Goal: Task Accomplishment & Management: Manage account settings

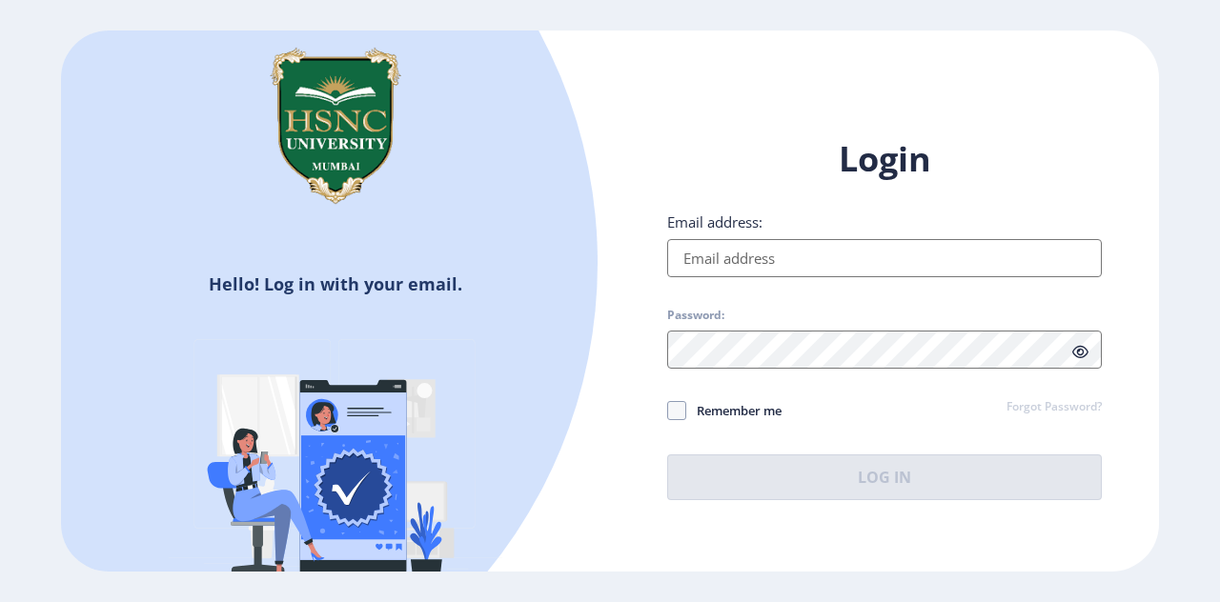
click at [738, 274] on input "Email address:" at bounding box center [884, 258] width 435 height 38
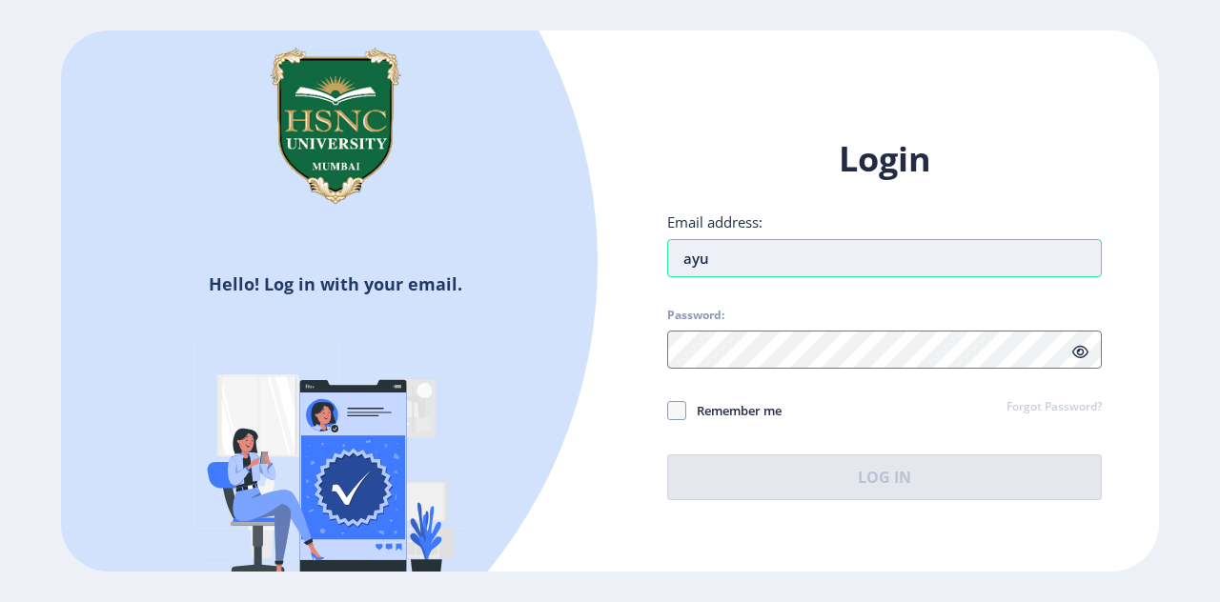
type input "[EMAIL_ADDRESS][DOMAIN_NAME]"
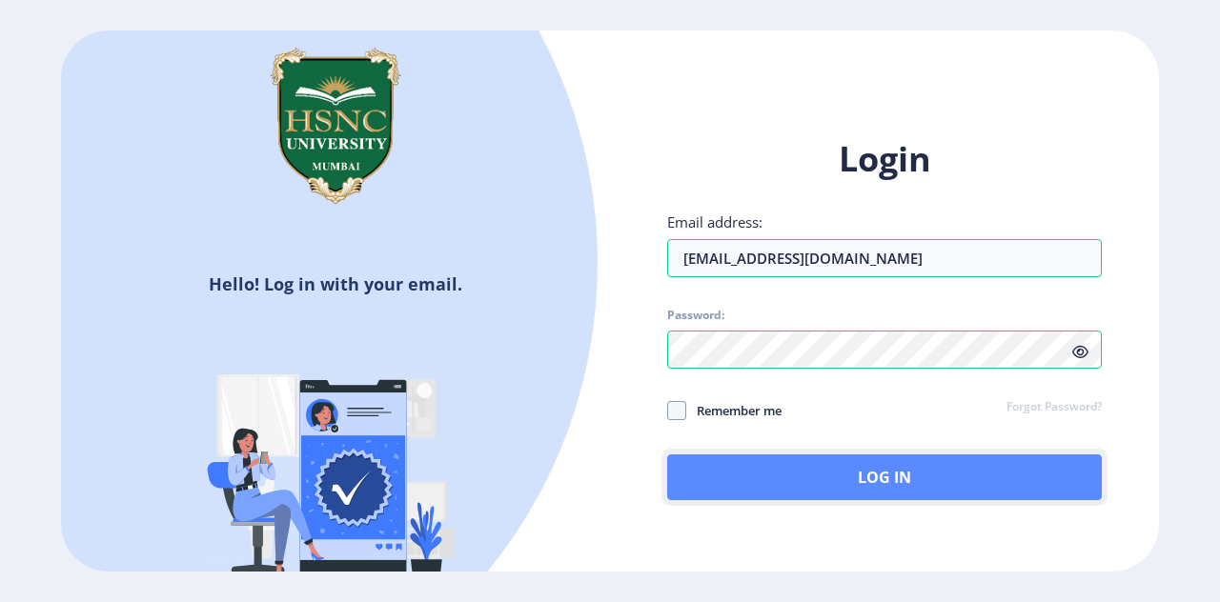
click at [838, 481] on button "Log In" at bounding box center [884, 478] width 435 height 46
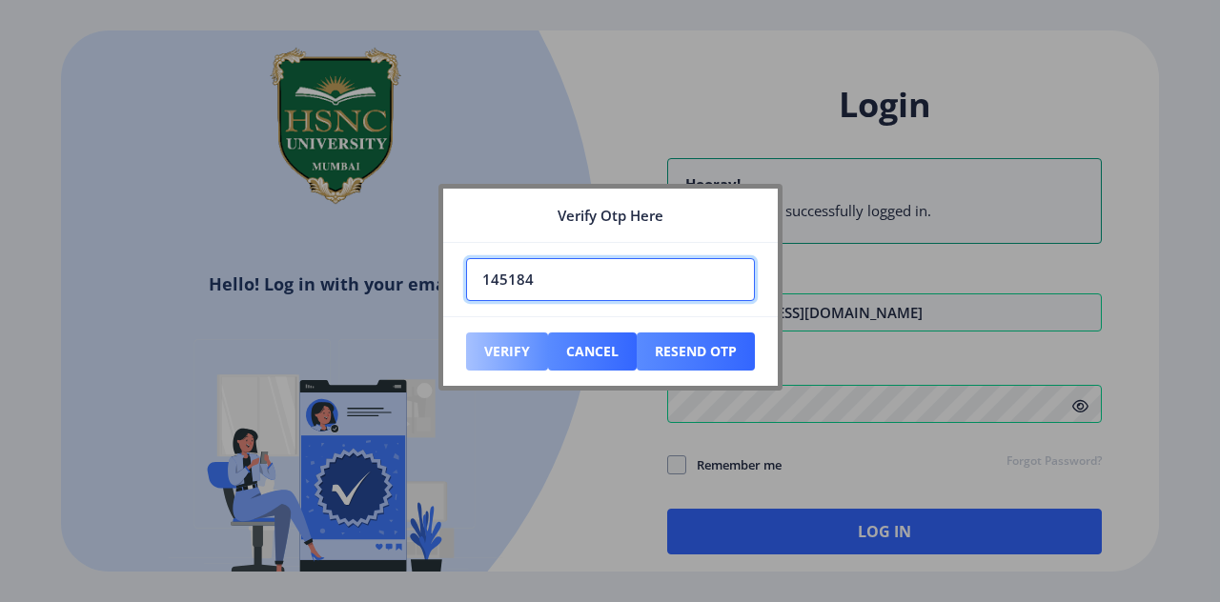
type input "145184"
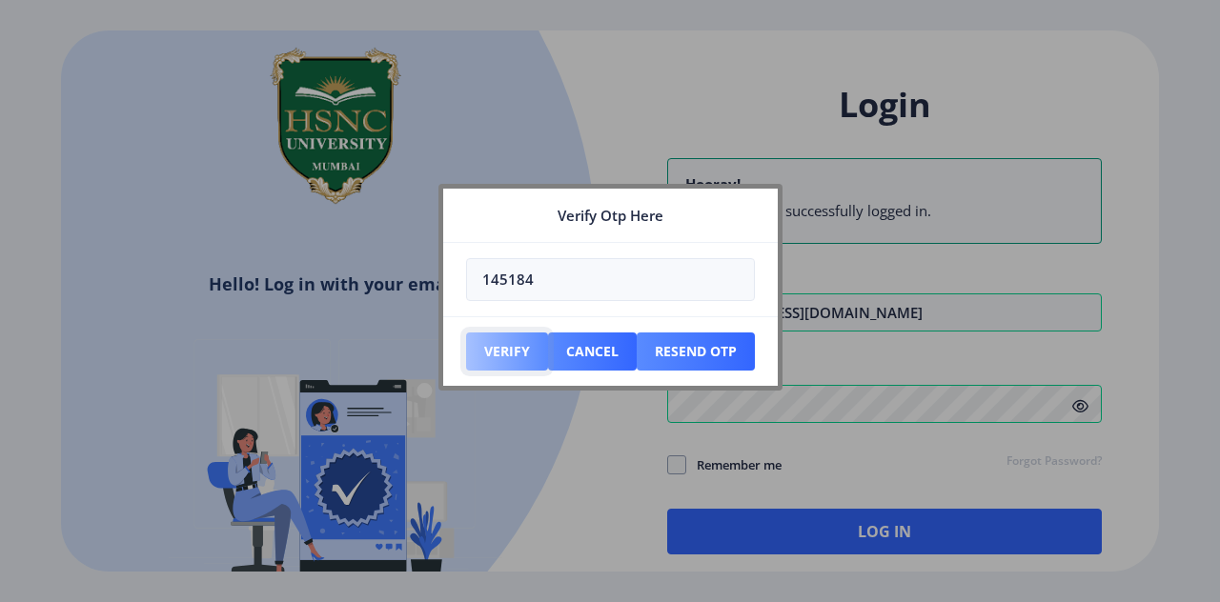
click at [506, 357] on button "Verify" at bounding box center [507, 352] width 82 height 38
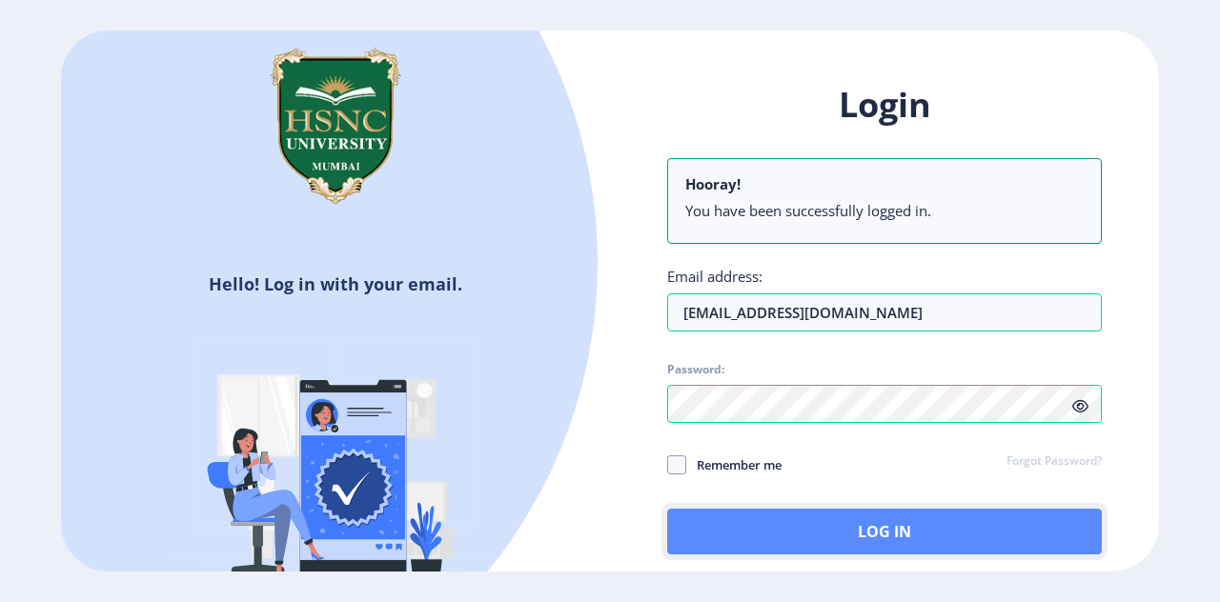
click at [860, 519] on button "Log In" at bounding box center [884, 532] width 435 height 46
